Goal: Check status: Check status

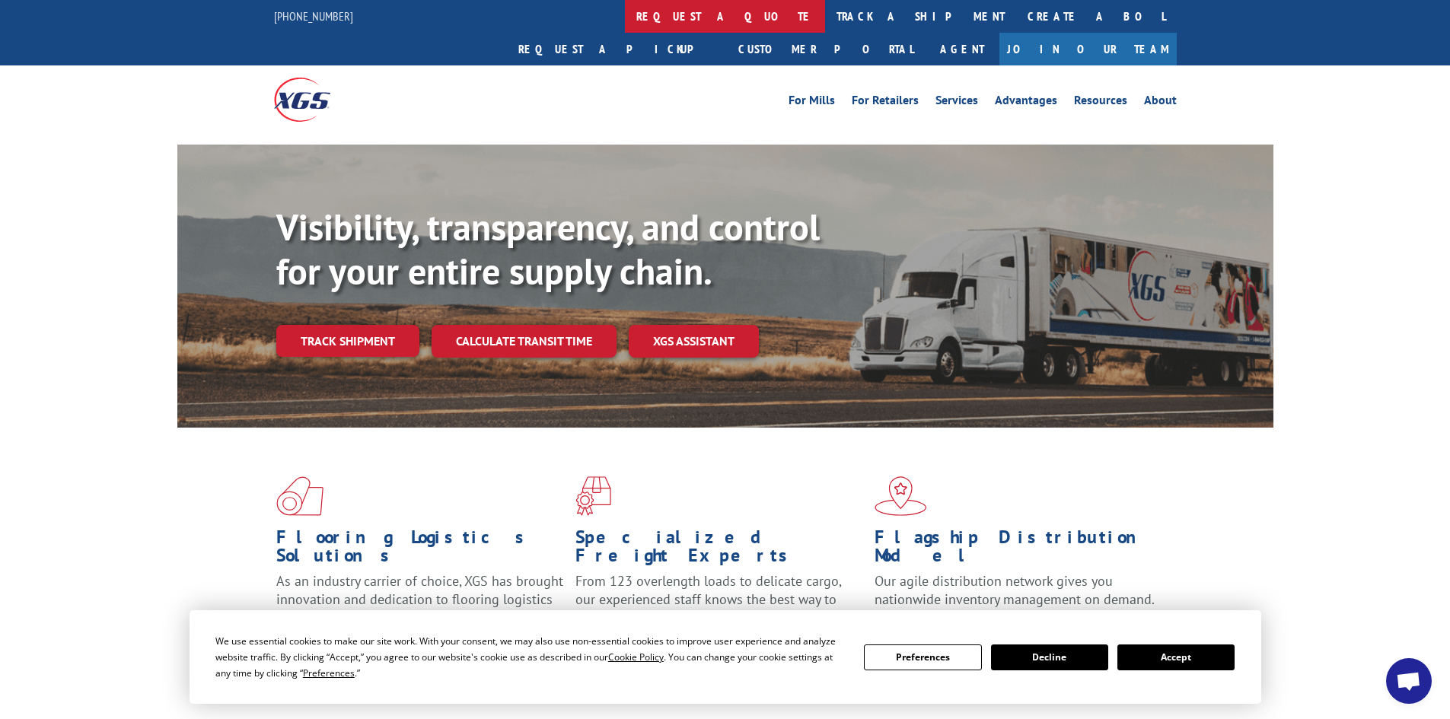
click at [625, 11] on link "request a quote" at bounding box center [725, 16] width 200 height 33
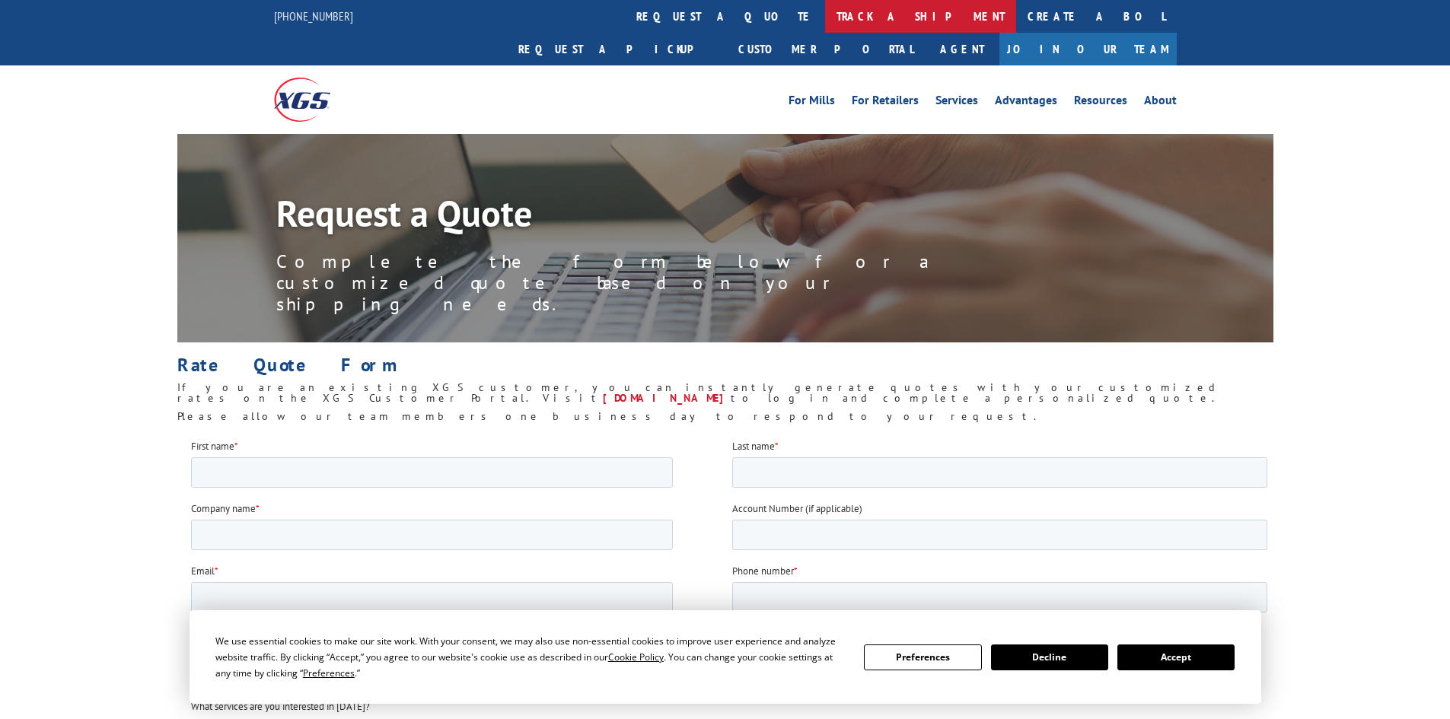
click at [825, 20] on link "track a shipment" at bounding box center [920, 16] width 191 height 33
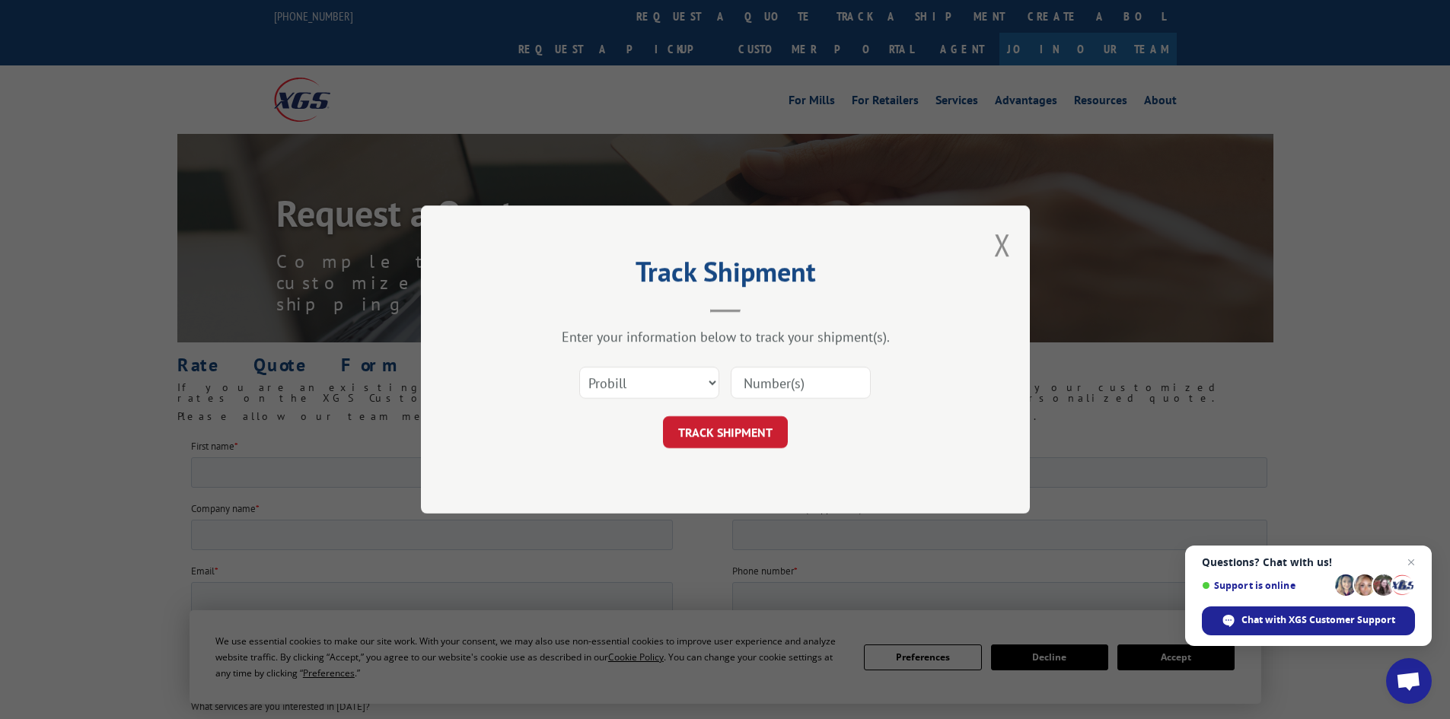
click at [792, 386] on input at bounding box center [801, 383] width 140 height 32
paste input "17516513"
type input "17516513"
click at [719, 428] on button "TRACK SHIPMENT" at bounding box center [725, 432] width 125 height 32
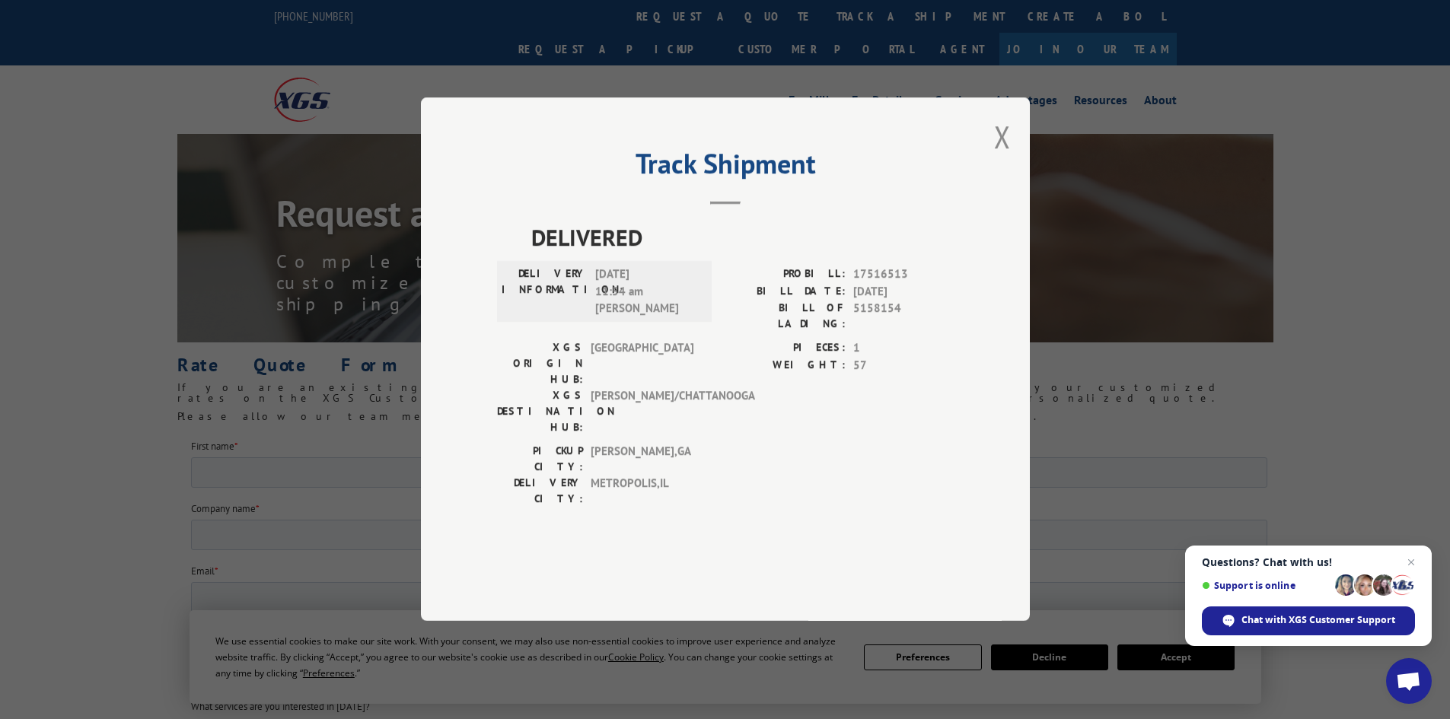
click at [1016, 180] on div "Track Shipment DELIVERED DELIVERY INFORMATION: [DATE] 11:54 am [PERSON_NAME] PR…" at bounding box center [725, 359] width 609 height 524
click at [991, 180] on div "Track Shipment DELIVERED DELIVERY INFORMATION: [DATE] 11:54 am [PERSON_NAME] PR…" at bounding box center [725, 359] width 609 height 524
click at [1006, 157] on button "Close modal" at bounding box center [1002, 136] width 17 height 40
